Goal: Information Seeking & Learning: Learn about a topic

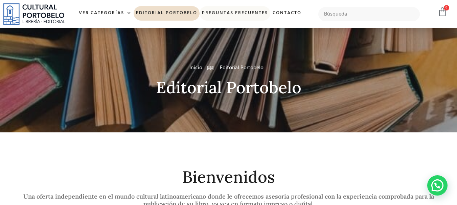
click at [212, 11] on link "Preguntas frecuentes" at bounding box center [234, 13] width 71 height 15
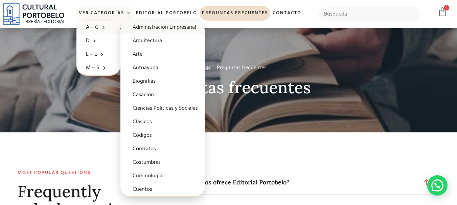
click at [131, 28] on link "Administración Empresarial" at bounding box center [162, 28] width 84 height 14
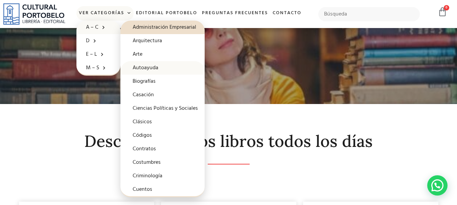
click at [149, 68] on link "Autoayuda" at bounding box center [162, 68] width 84 height 14
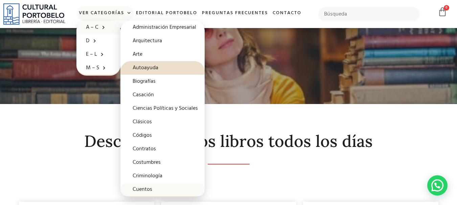
click at [145, 189] on link "Cuentos" at bounding box center [162, 190] width 84 height 14
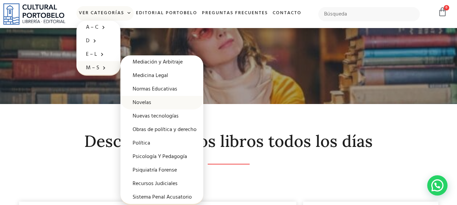
click at [148, 106] on link "Novelas" at bounding box center [161, 103] width 83 height 14
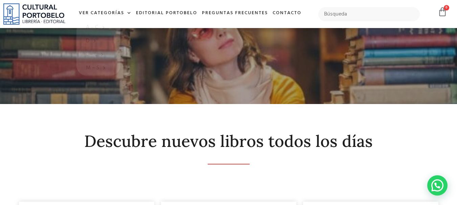
click at [45, 20] on img at bounding box center [34, 13] width 62 height 21
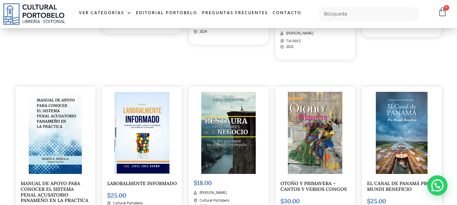
scroll to position [2028, 0]
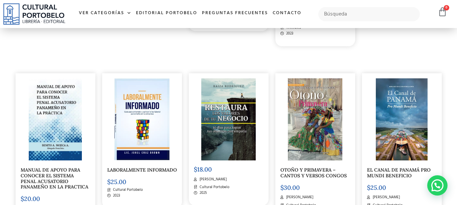
click at [315, 171] on link "OTOÑO Y PRIMAVERA – CANTOS Y VERSOS CONGOS" at bounding box center [313, 173] width 66 height 12
click at [404, 127] on img at bounding box center [402, 119] width 52 height 82
click at [387, 133] on img at bounding box center [402, 119] width 52 height 82
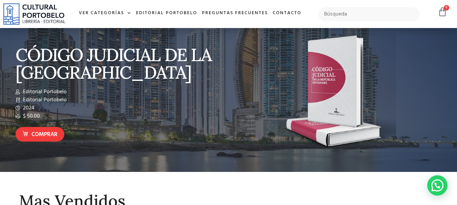
scroll to position [0, 0]
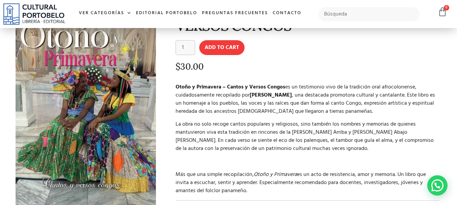
scroll to position [33, 0]
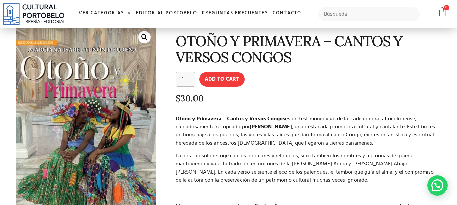
click at [79, 134] on img at bounding box center [86, 132] width 140 height 212
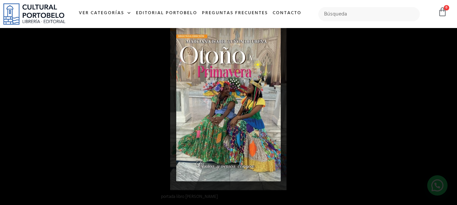
click at [307, 120] on div "1 / 1" at bounding box center [228, 103] width 409 height 158
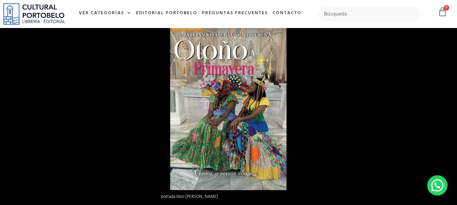
click at [308, 120] on div at bounding box center [398, 117] width 457 height 205
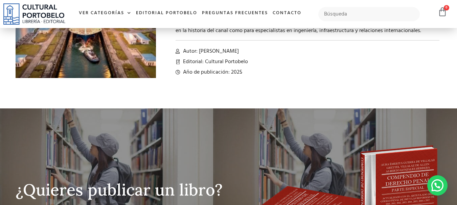
scroll to position [199, 0]
